Goal: Navigation & Orientation: Find specific page/section

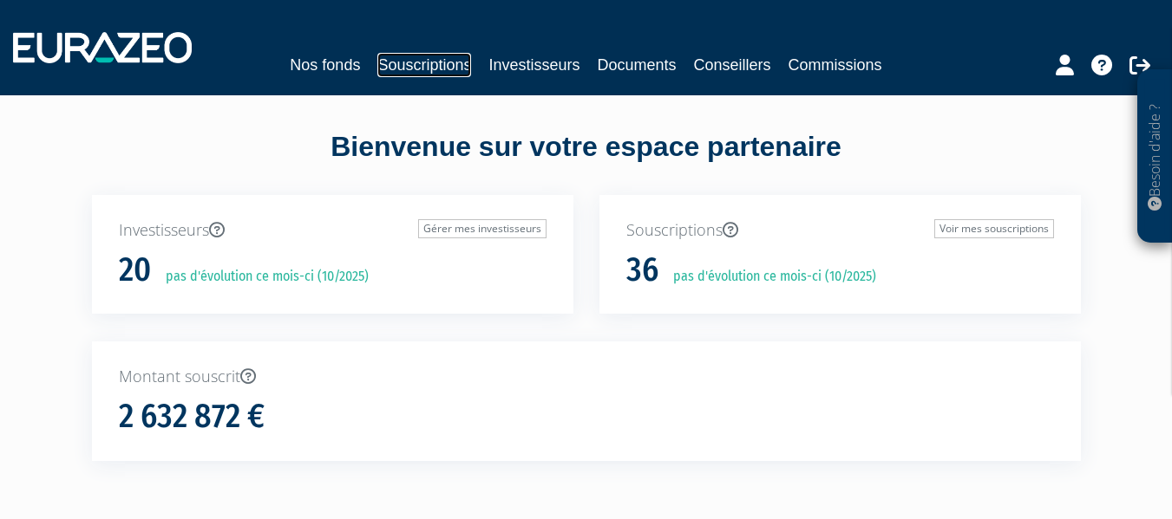
click at [448, 64] on link "Souscriptions" at bounding box center [424, 65] width 94 height 24
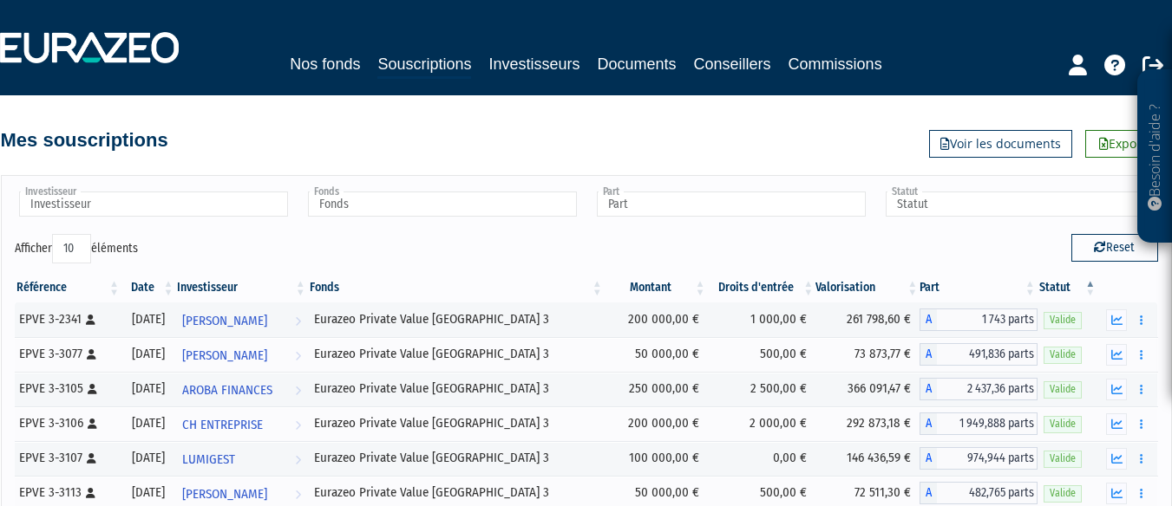
scroll to position [358, 0]
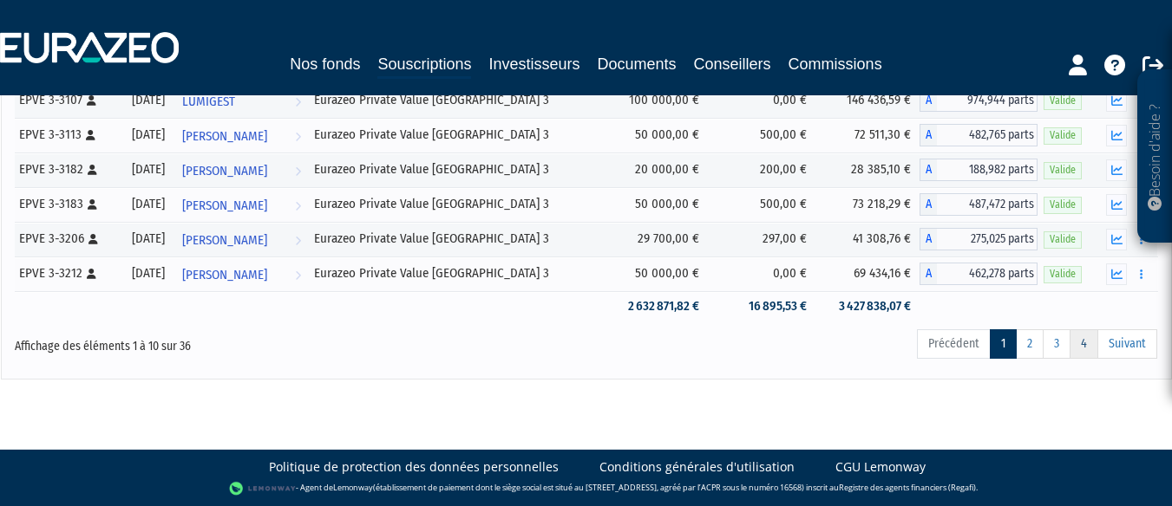
click at [1081, 343] on link "4" at bounding box center [1083, 344] width 29 height 29
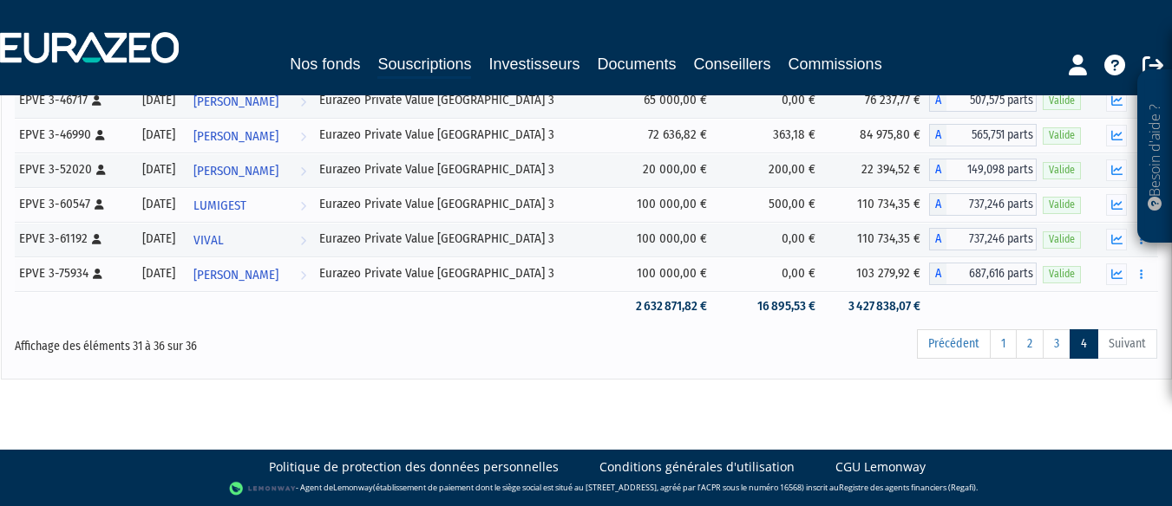
scroll to position [188, 0]
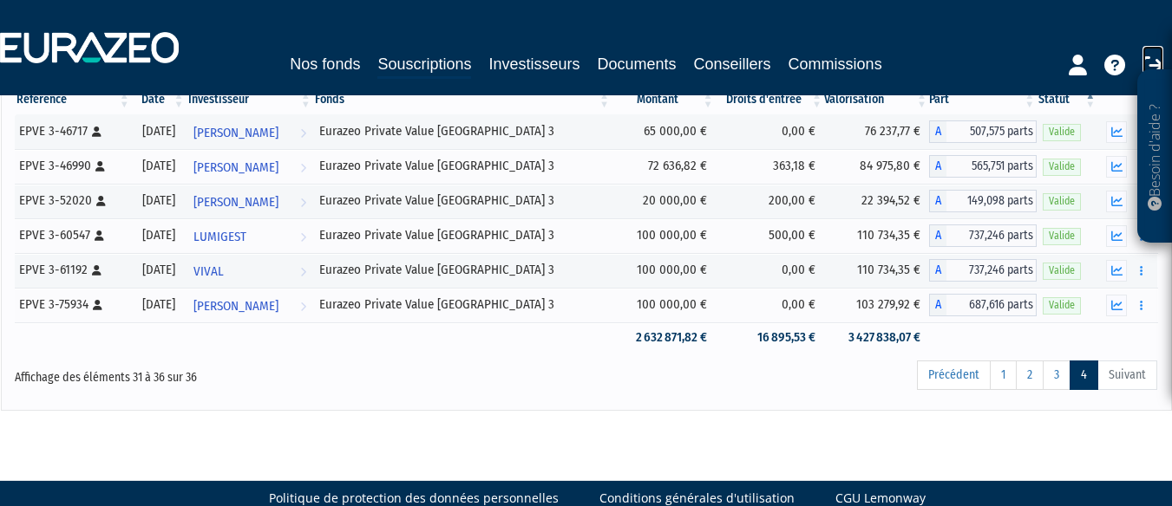
click at [1147, 64] on icon at bounding box center [1152, 65] width 21 height 21
